Goal: Task Accomplishment & Management: Manage account settings

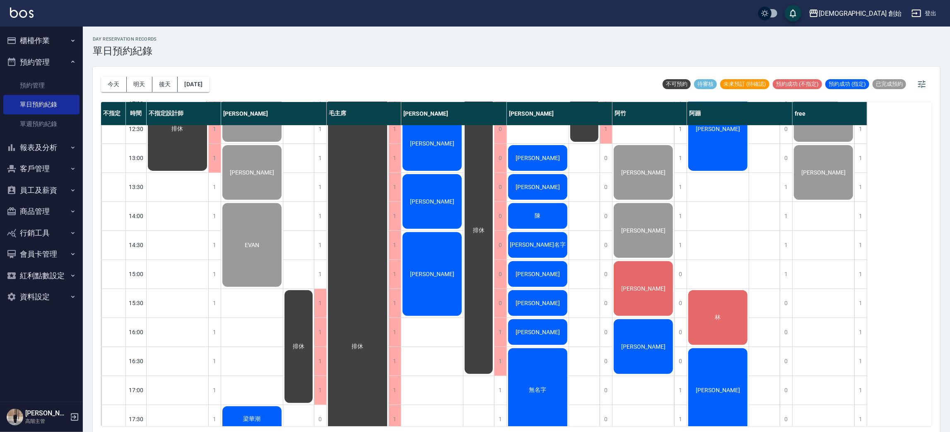
scroll to position [212, 0]
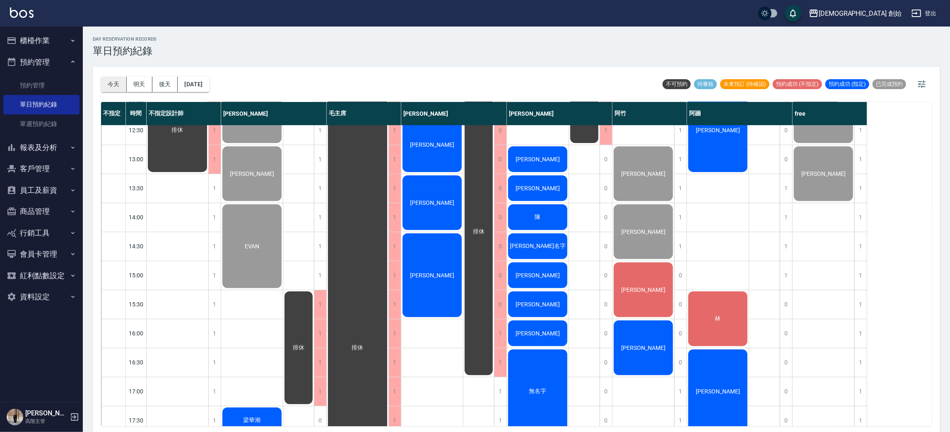
click at [113, 81] on button "今天" at bounding box center [114, 84] width 26 height 15
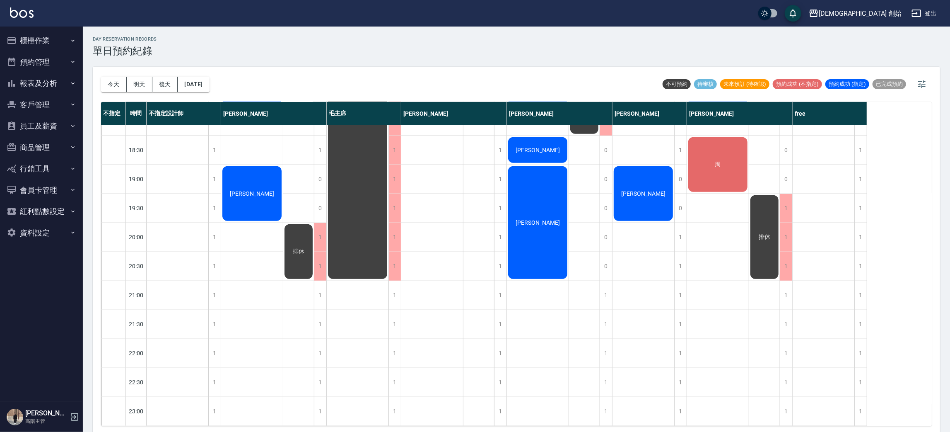
scroll to position [487, 0]
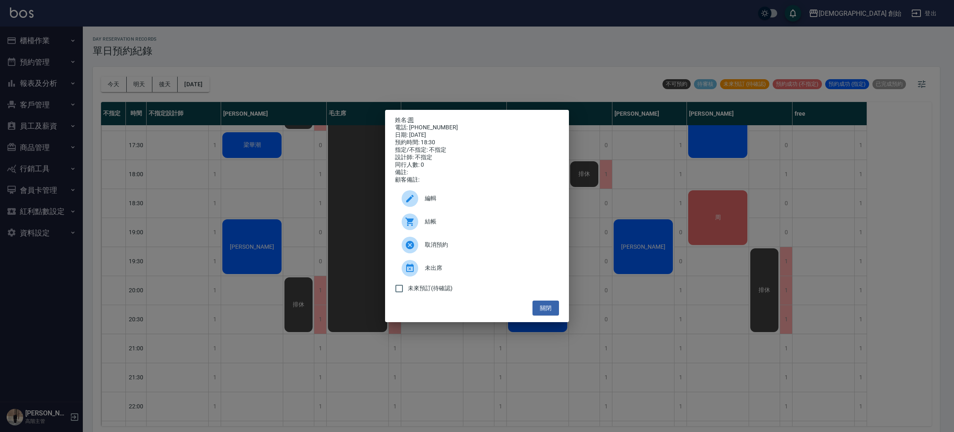
click at [414, 116] on link "周" at bounding box center [411, 119] width 6 height 7
drag, startPoint x: 282, startPoint y: 27, endPoint x: 281, endPoint y: 21, distance: 5.8
click at [282, 26] on div "姓名: 周 電話: 0986558537 日期: 2025/08/23 預約時間: 18:30 指定/不指定: 不指定 設計師: 不指定 同行人數: 0 備註…" at bounding box center [477, 216] width 954 height 432
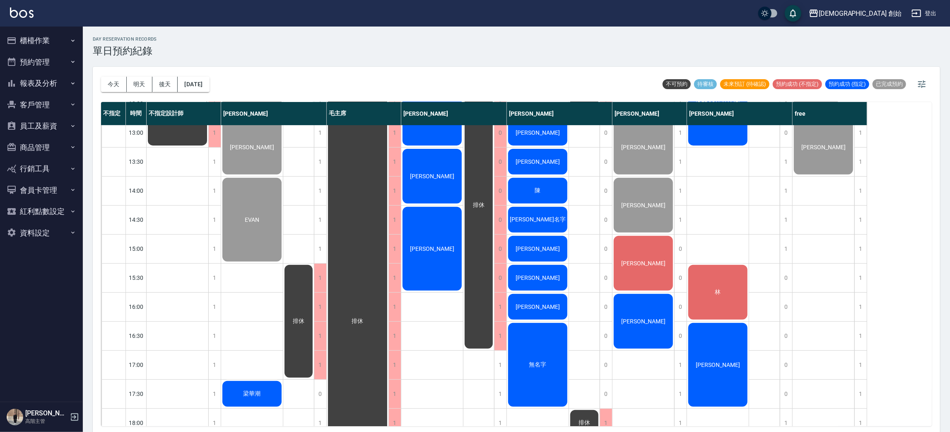
scroll to position [425, 0]
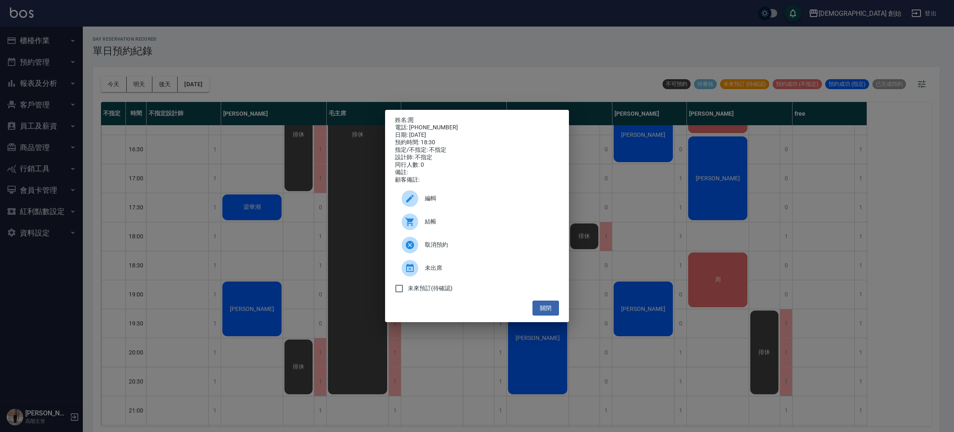
click at [424, 196] on div at bounding box center [413, 198] width 23 height 17
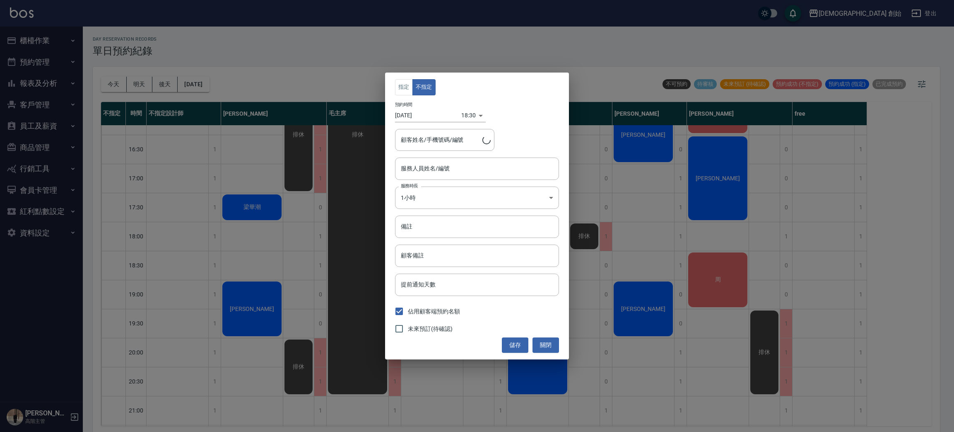
type input "周/0986558537"
click at [439, 176] on div "阿蹦(無代號) 服務人員姓名/編號" at bounding box center [477, 168] width 164 height 22
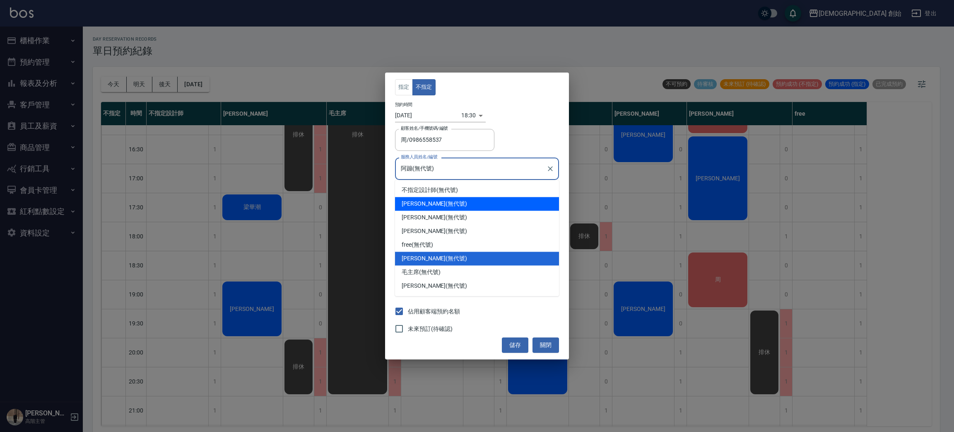
click at [441, 207] on div "歐文 (無代號)" at bounding box center [477, 204] width 164 height 14
type input "歐文(無代號)"
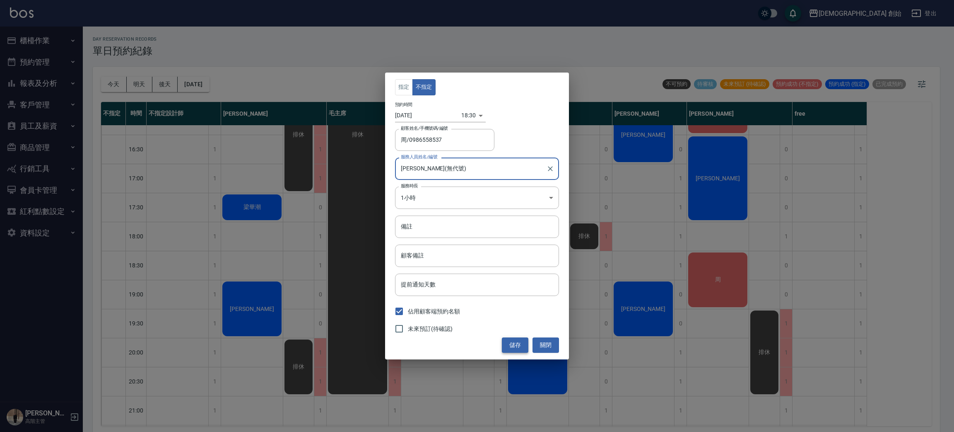
click at [516, 340] on button "儲存" at bounding box center [515, 344] width 27 height 15
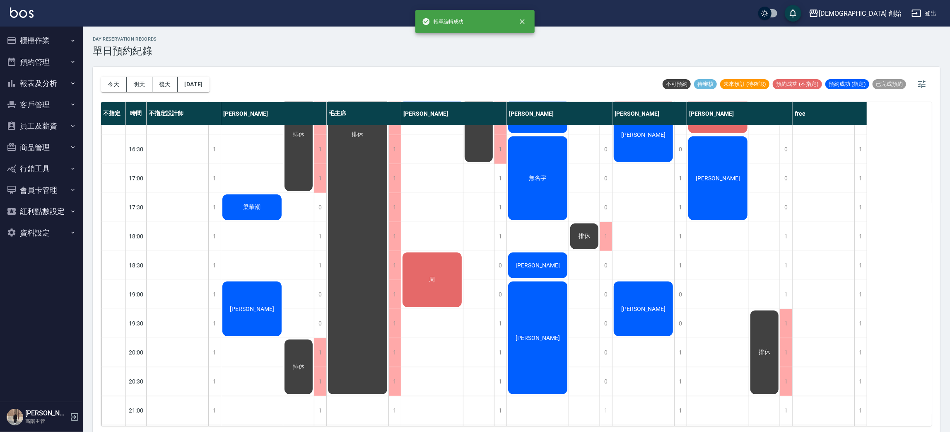
click at [786, 270] on div "1" at bounding box center [786, 265] width 12 height 29
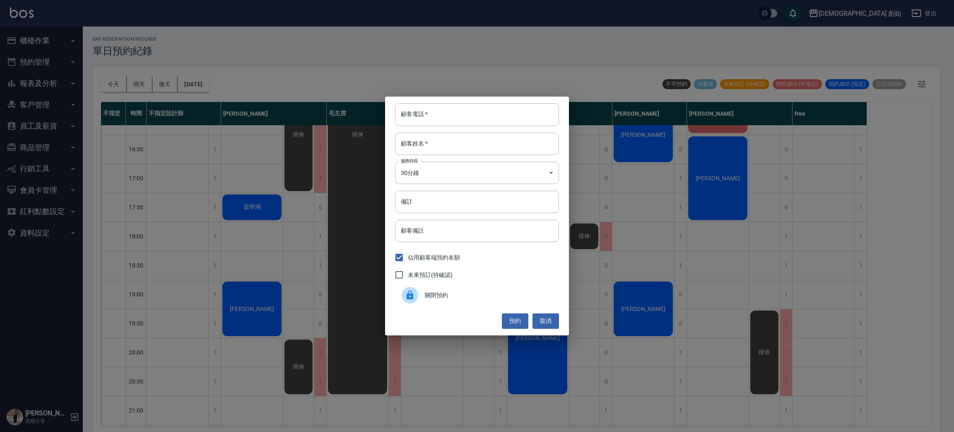
click at [496, 285] on div "關閉預約" at bounding box center [477, 294] width 164 height 23
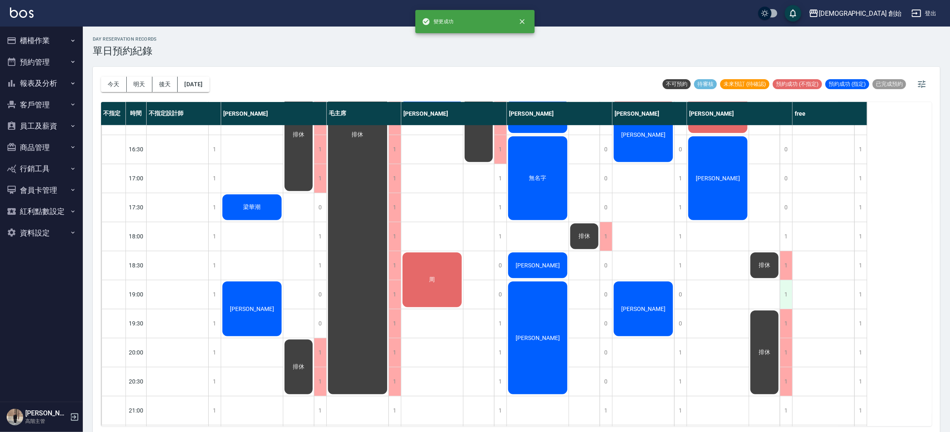
click at [787, 289] on div "1" at bounding box center [786, 294] width 12 height 29
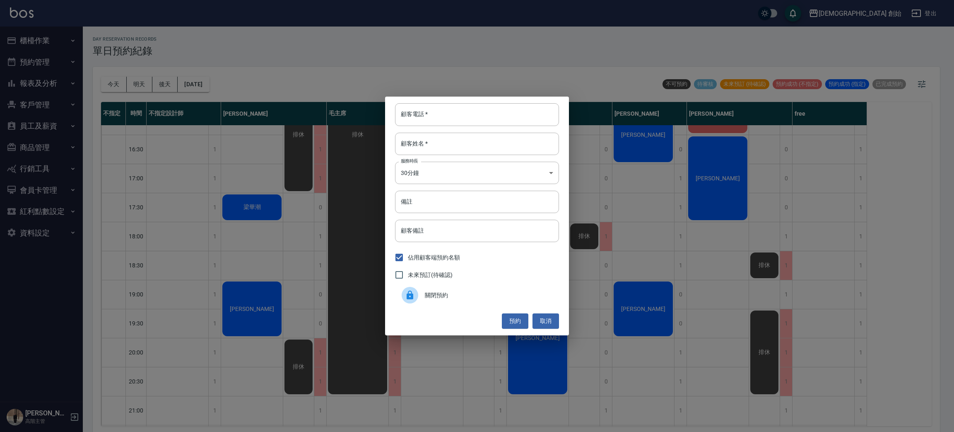
click at [497, 287] on div "關閉預約" at bounding box center [477, 294] width 164 height 23
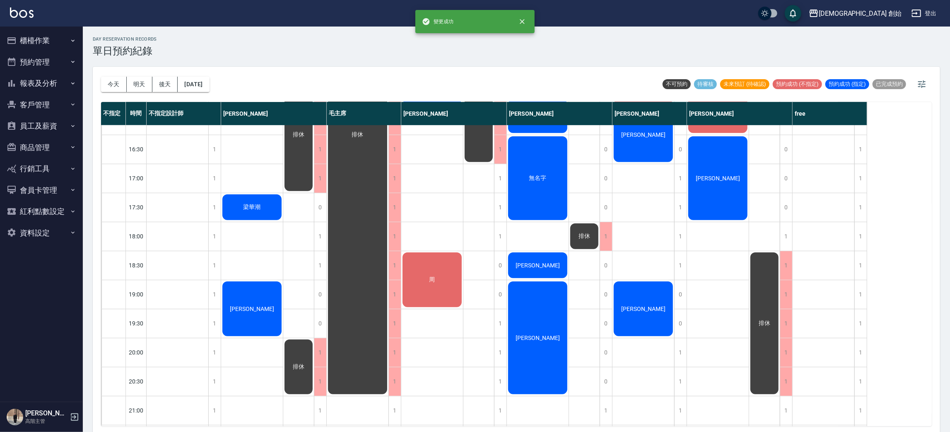
click at [505, 272] on div "0" at bounding box center [500, 265] width 12 height 29
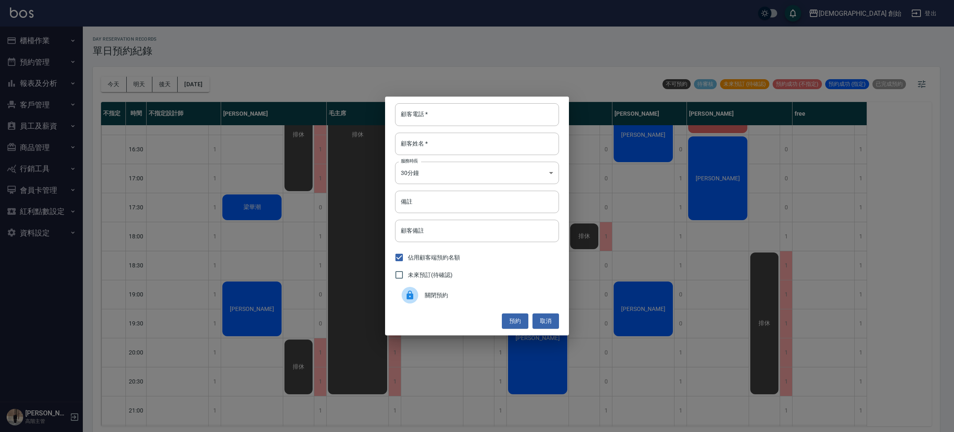
click at [479, 291] on span "關閉預約" at bounding box center [489, 295] width 128 height 9
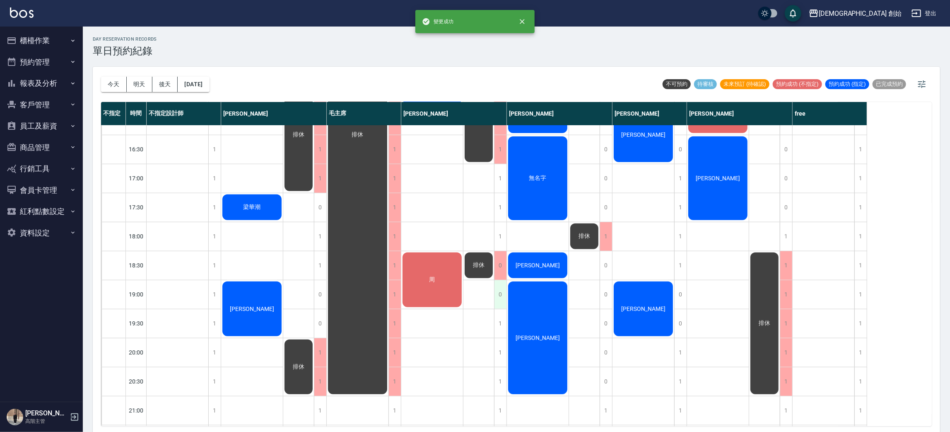
click at [499, 290] on div "0" at bounding box center [500, 294] width 12 height 29
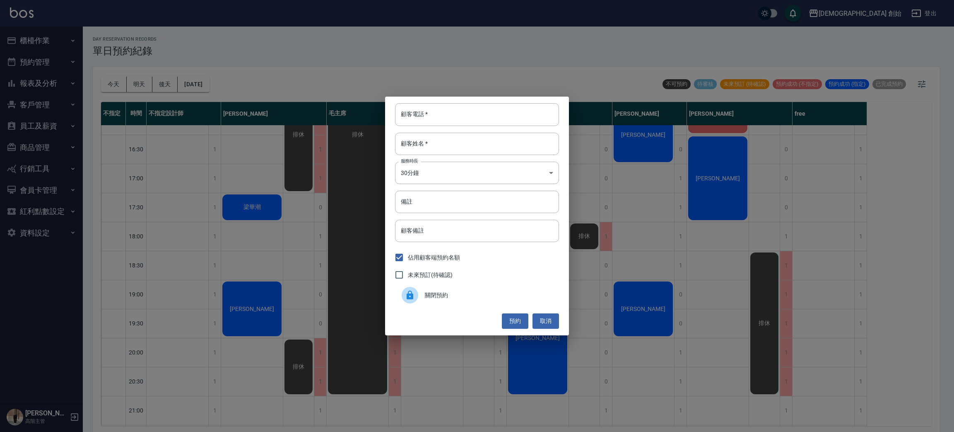
click at [471, 287] on div "關閉預約" at bounding box center [477, 294] width 164 height 23
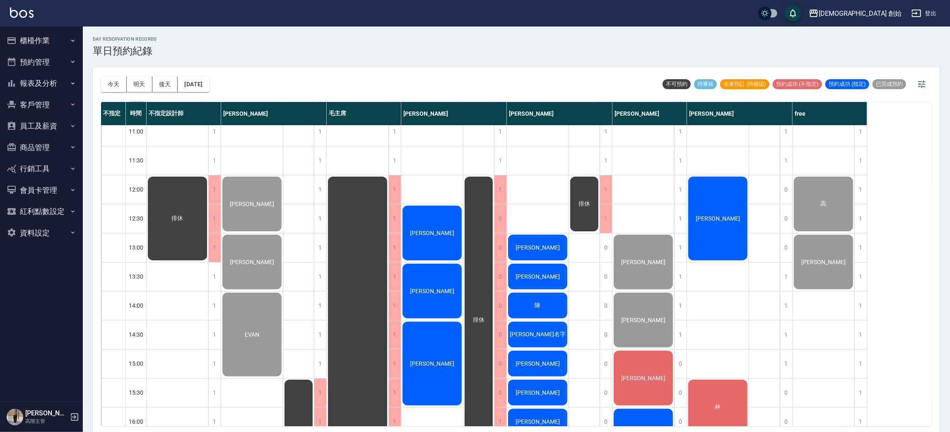
scroll to position [248, 0]
